Goal: Navigation & Orientation: Find specific page/section

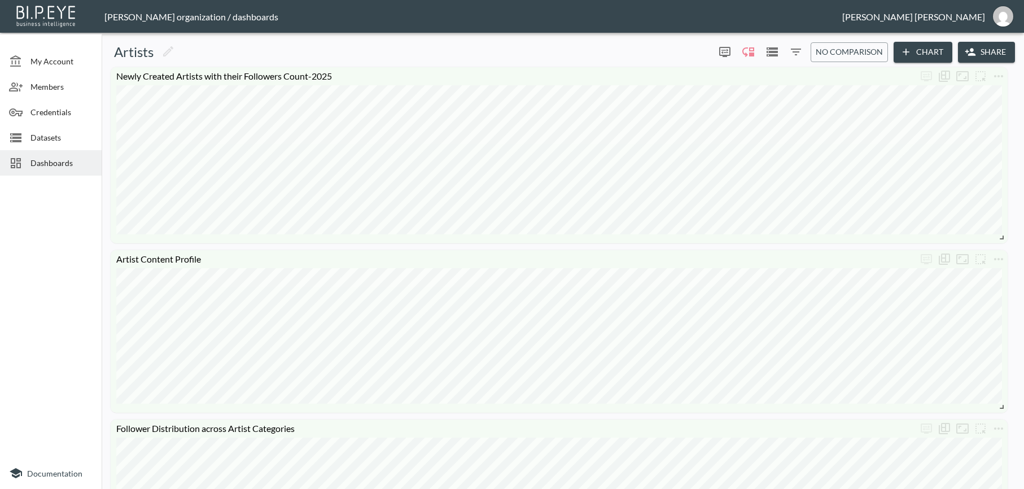
click at [52, 161] on span "Dashboards" at bounding box center [61, 163] width 62 height 12
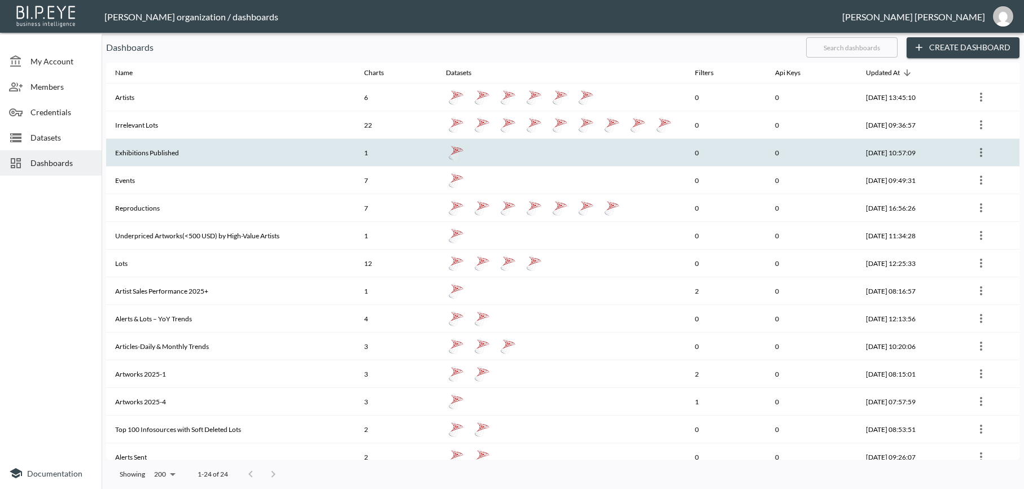
click at [176, 139] on th "Exhibitions Published" at bounding box center [230, 153] width 249 height 28
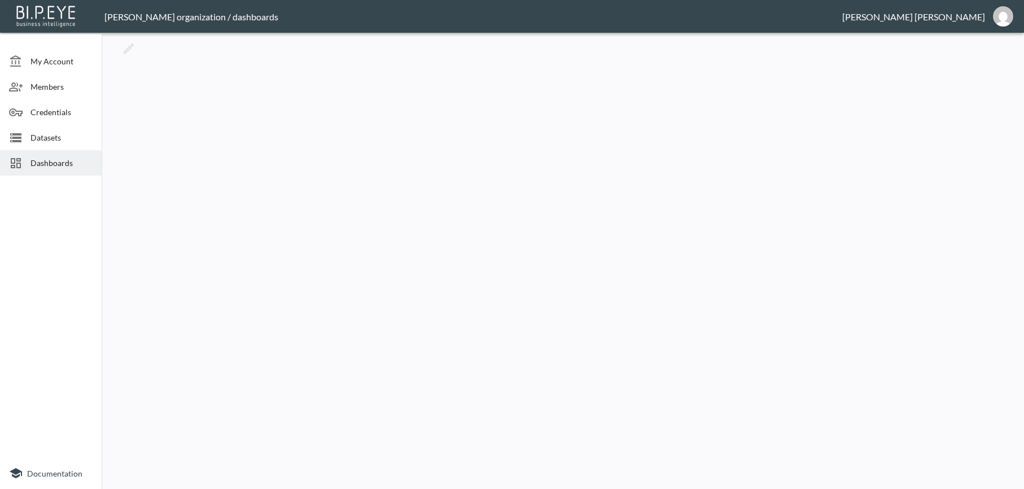
click at [46, 168] on span "Dashboards" at bounding box center [61, 163] width 62 height 12
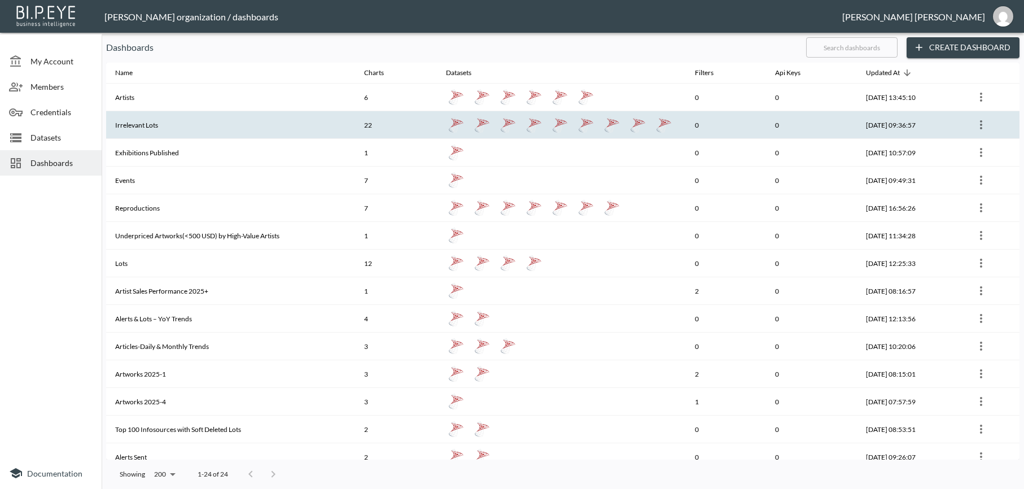
click at [146, 133] on th "Irrelevant Lots" at bounding box center [230, 125] width 249 height 28
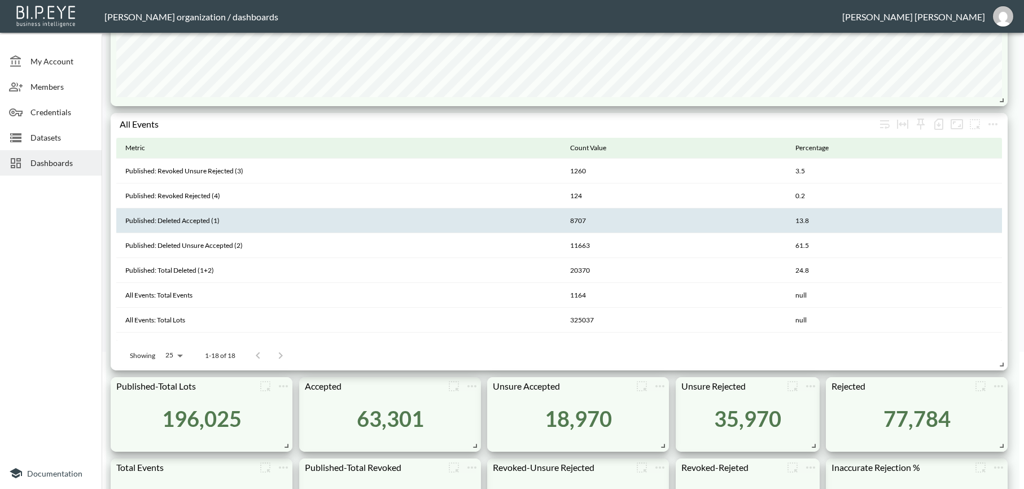
scroll to position [350, 0]
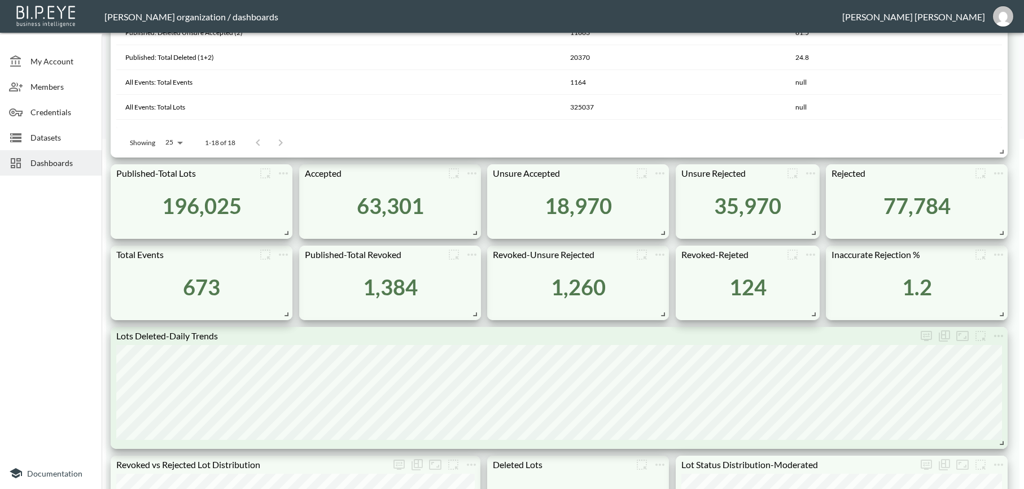
click at [54, 160] on span "Dashboards" at bounding box center [61, 163] width 62 height 12
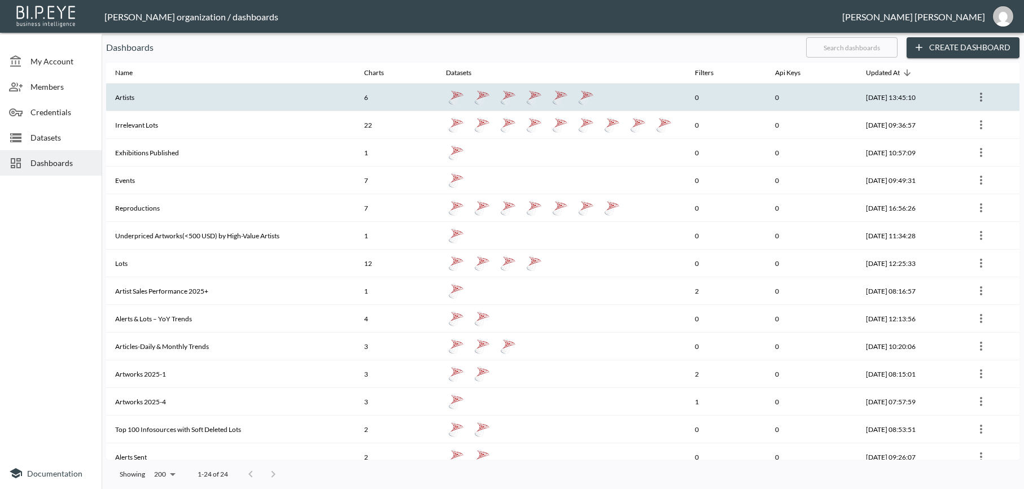
click at [139, 97] on th "Artists" at bounding box center [230, 98] width 249 height 28
